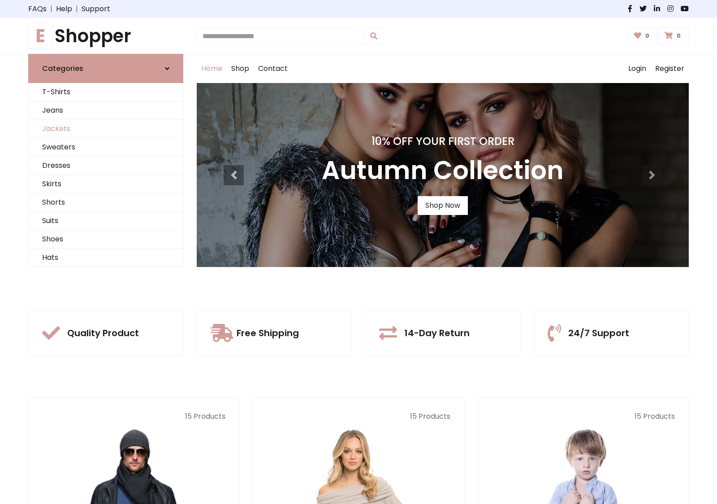
click at [106, 129] on link "Jackets" at bounding box center [106, 129] width 154 height 18
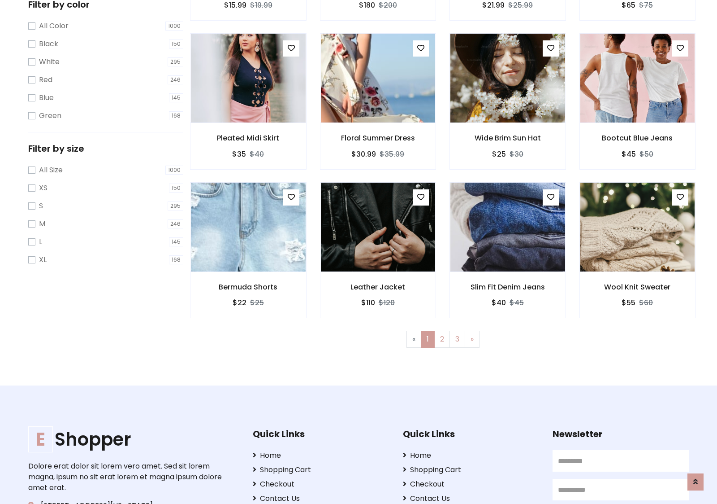
scroll to position [405, 0]
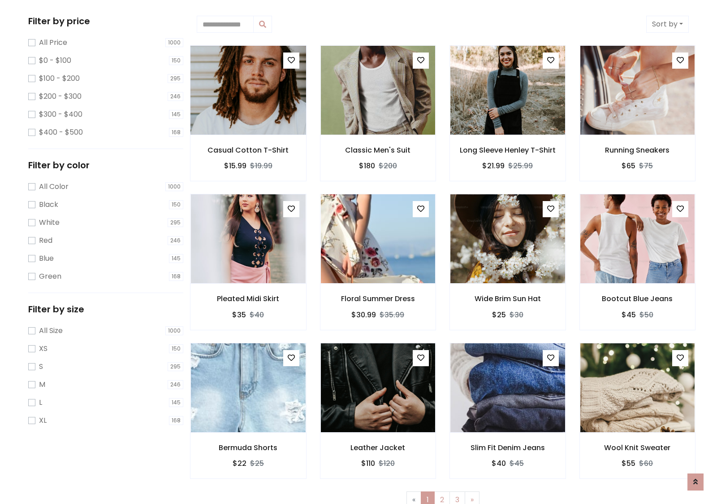
scroll to position [0, 0]
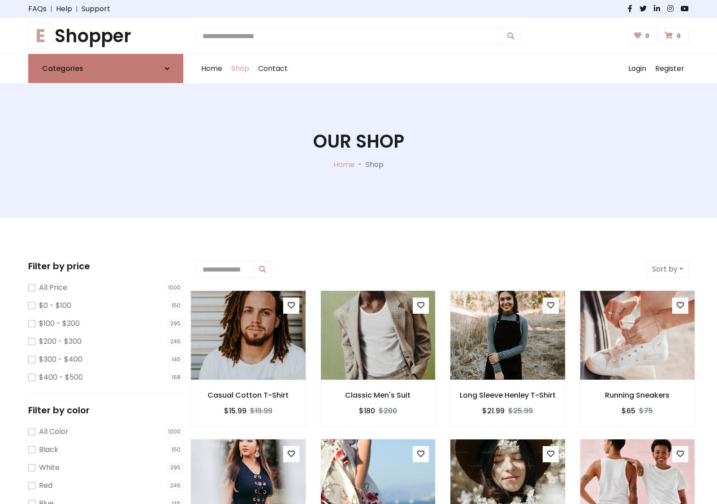
click at [106, 68] on link "Categories" at bounding box center [105, 68] width 155 height 29
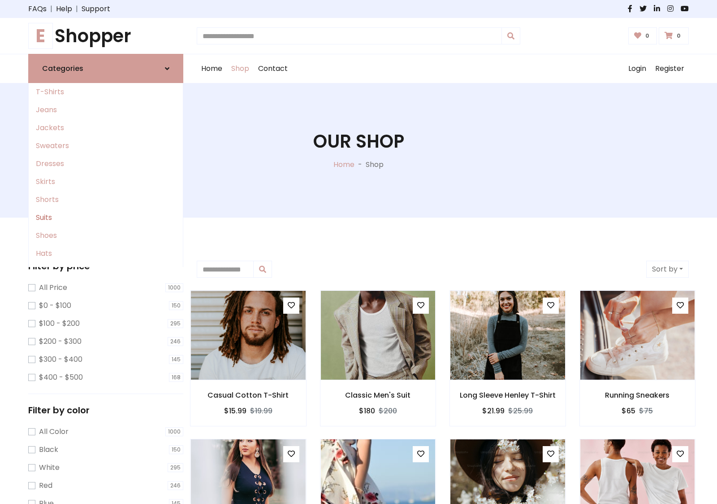
click at [106, 217] on link "Suits" at bounding box center [106, 217] width 154 height 18
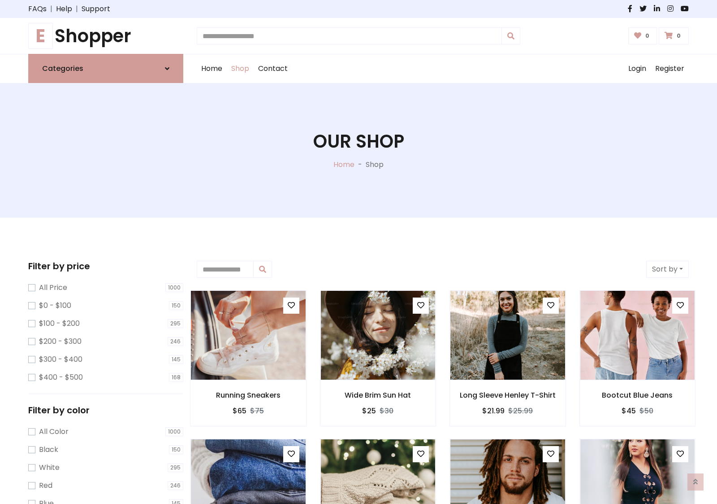
scroll to position [495, 0]
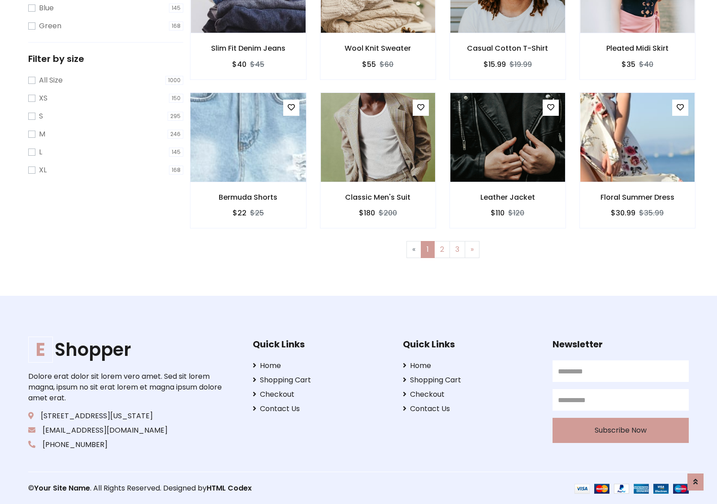
click at [248, 137] on img at bounding box center [248, 137] width 138 height 215
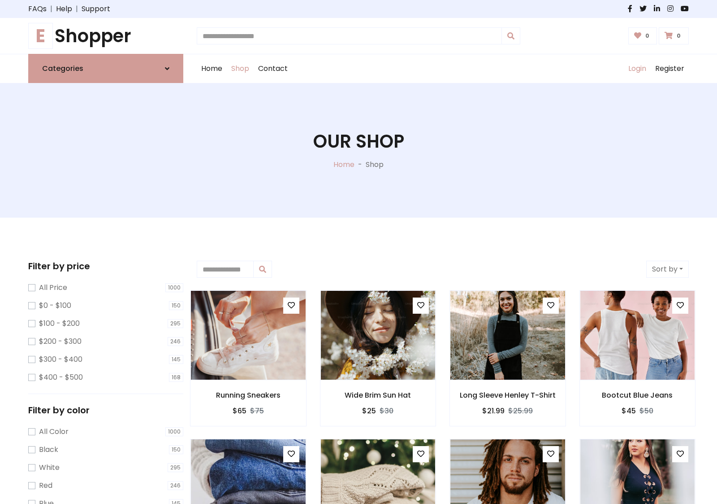
click at [637, 69] on link "Login" at bounding box center [637, 68] width 27 height 29
click at [167, 68] on icon at bounding box center [167, 68] width 4 height 7
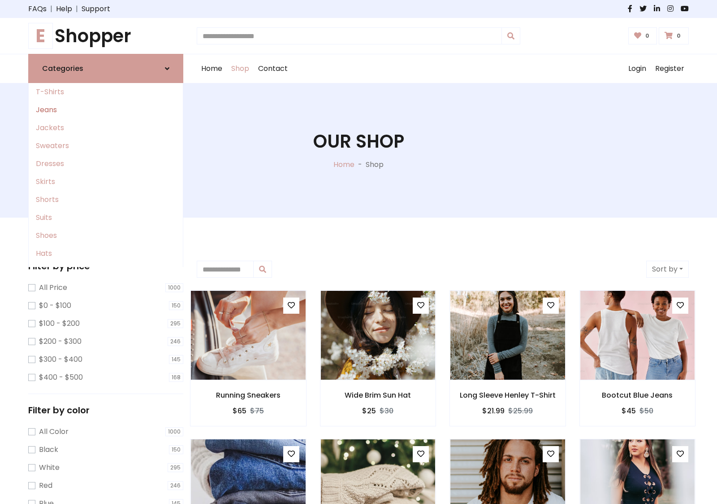
click at [106, 110] on link "Jeans" at bounding box center [106, 110] width 154 height 18
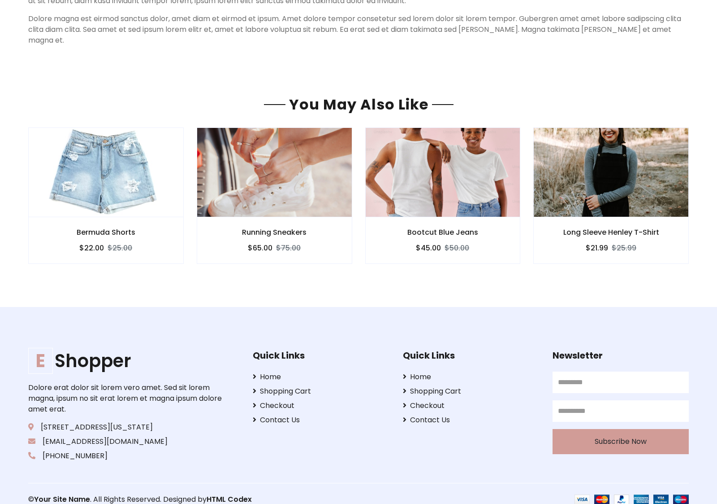
scroll to position [616, 0]
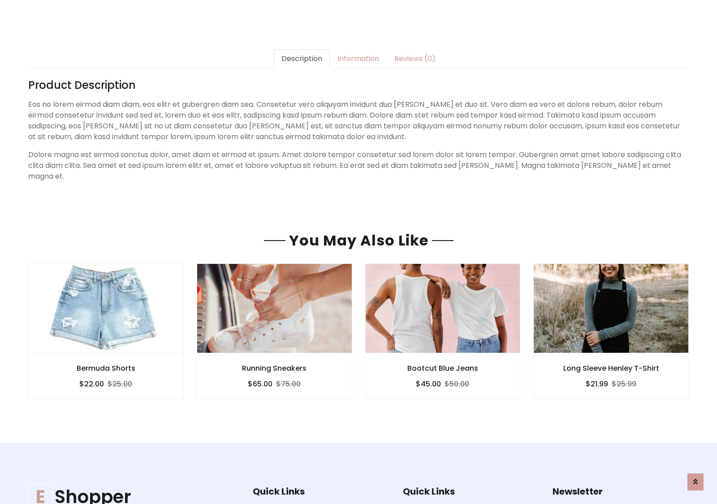
scroll to position [616, 0]
